Goal: Find contact information: Find contact information

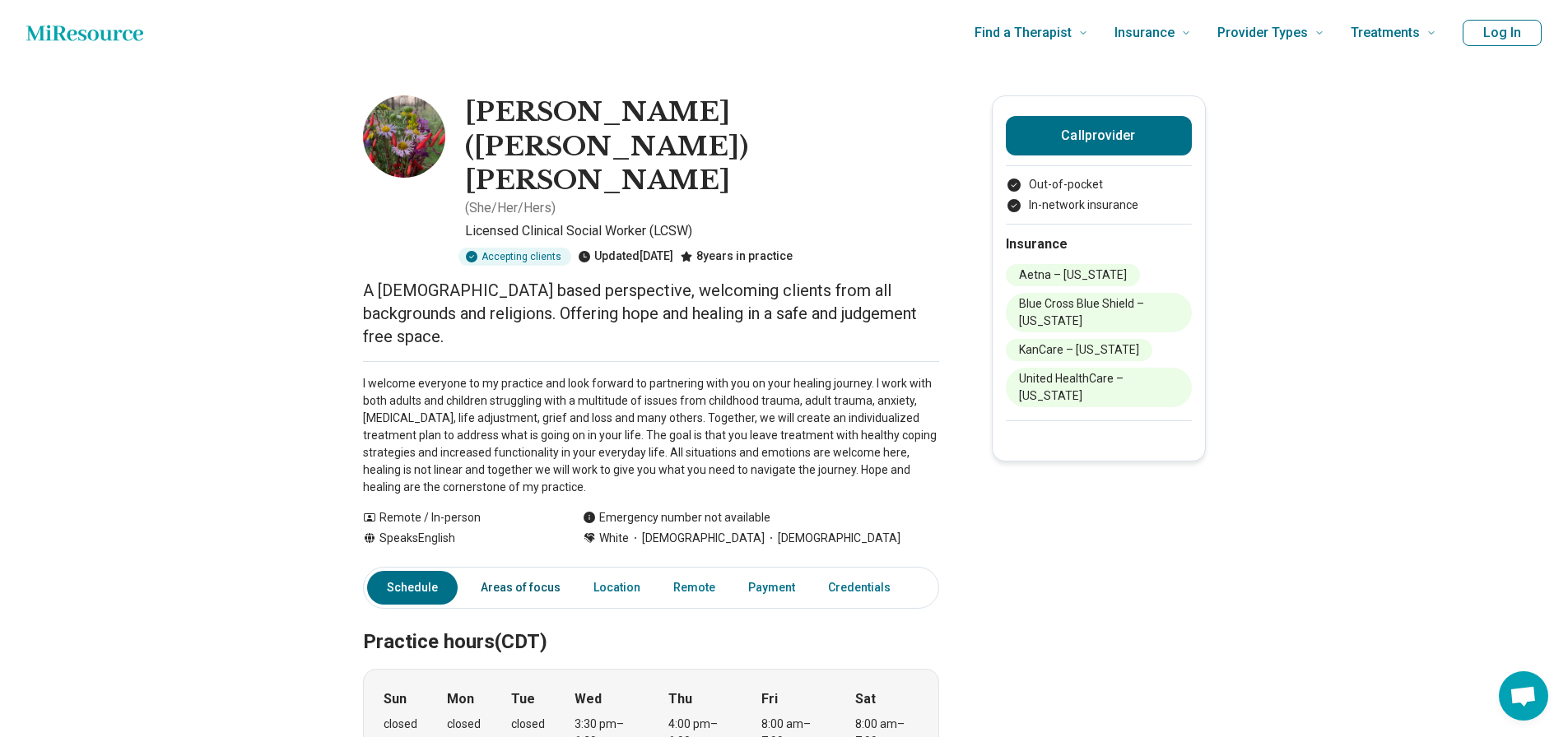
click at [537, 571] on link "Areas of focus" at bounding box center [520, 588] width 100 height 34
click at [1161, 133] on button "Call provider" at bounding box center [1098, 136] width 186 height 39
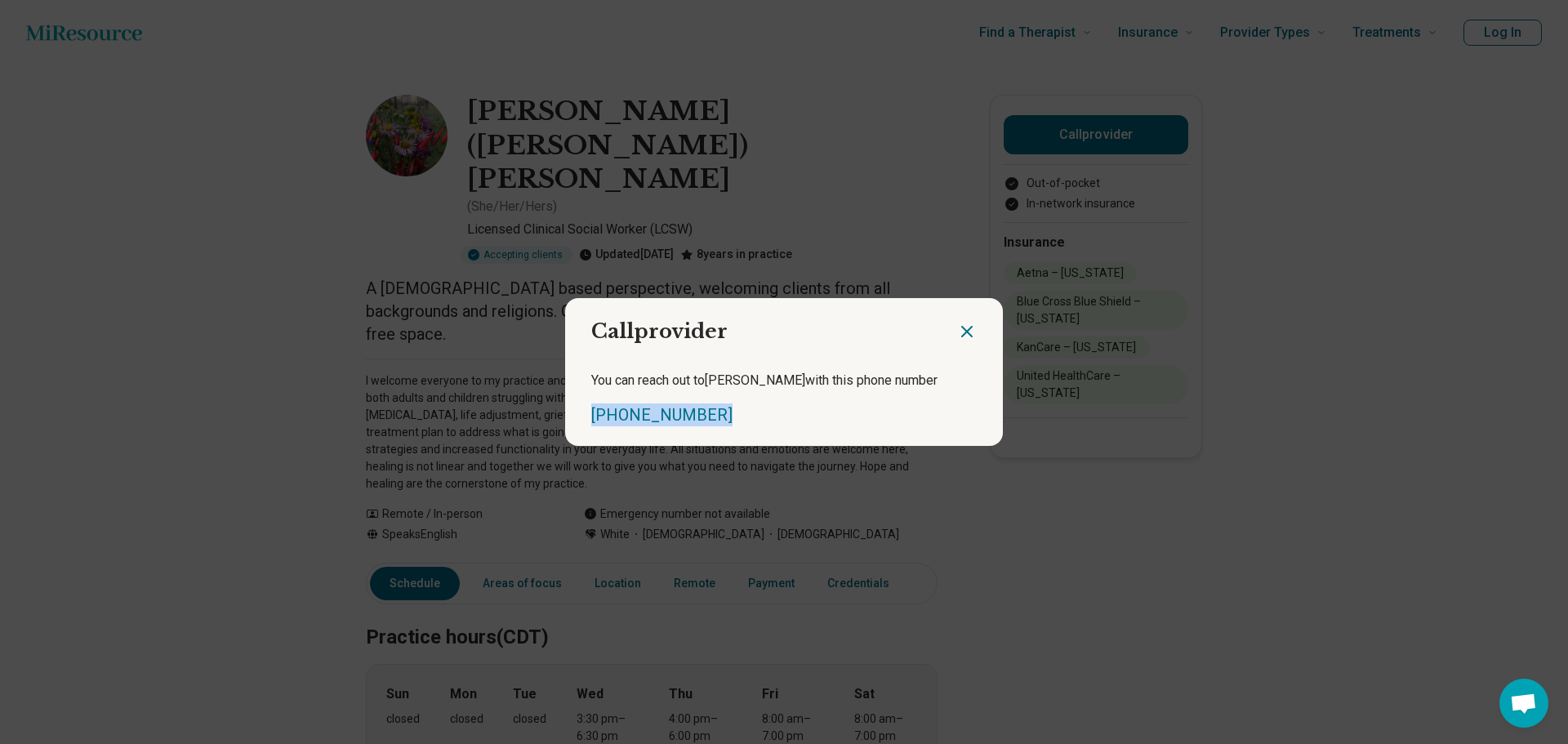
drag, startPoint x: 715, startPoint y: 420, endPoint x: 583, endPoint y: 427, distance: 132.2
click at [583, 427] on div "You can reach out to [PERSON_NAME] with this phone number [PHONE_NUMBER]" at bounding box center [784, 398] width 438 height 95
drag, startPoint x: 713, startPoint y: 422, endPoint x: 711, endPoint y: 414, distance: 8.2
click at [713, 420] on div "[PHONE_NUMBER]" at bounding box center [784, 414] width 386 height 23
click at [711, 414] on div "[PHONE_NUMBER]" at bounding box center [784, 414] width 386 height 23
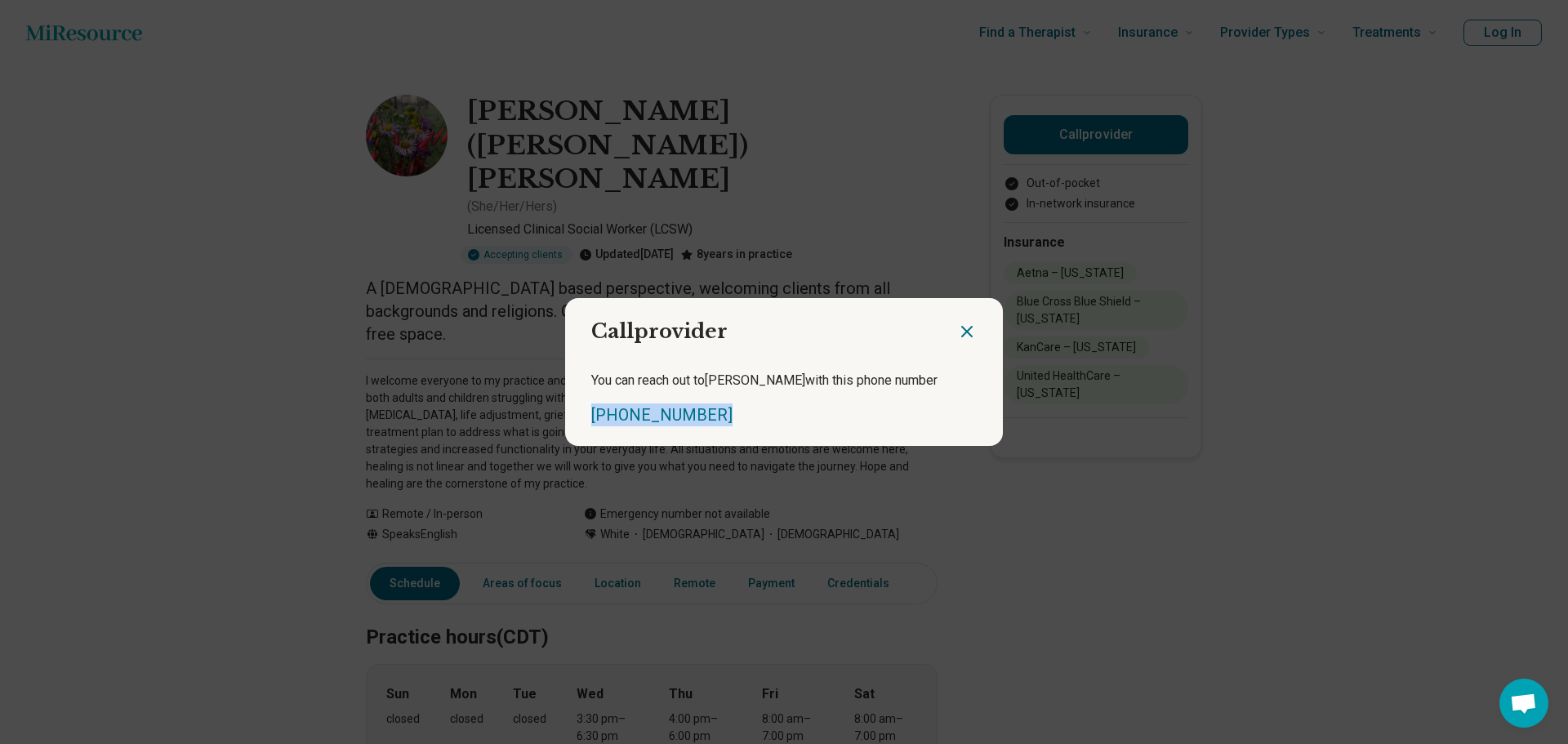
drag, startPoint x: 708, startPoint y: 409, endPoint x: 546, endPoint y: 410, distance: 162.0
click at [546, 410] on div "Call provider You can reach out to [PERSON_NAME] with this phone number [PHONE_…" at bounding box center [784, 372] width 1568 height 744
click at [746, 406] on div "[PHONE_NUMBER]" at bounding box center [784, 414] width 386 height 23
click at [963, 322] on icon "Close dialog" at bounding box center [967, 332] width 20 height 20
